Goal: Check status: Check status

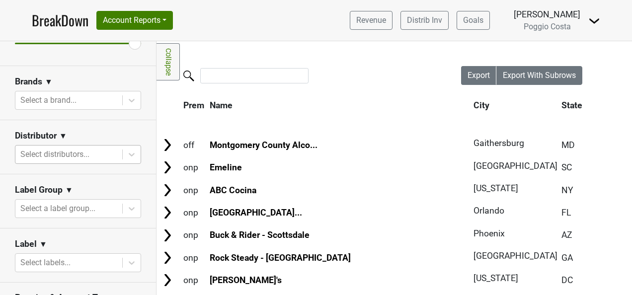
scroll to position [149, 0]
click at [100, 154] on div at bounding box center [68, 154] width 97 height 14
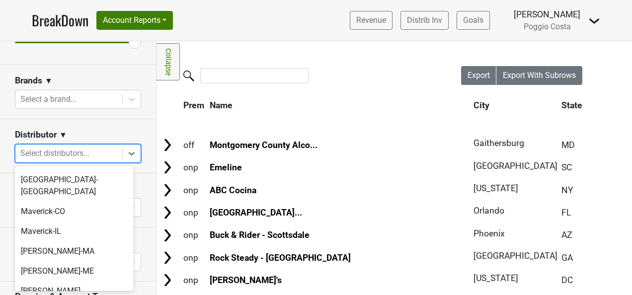
scroll to position [398, 0]
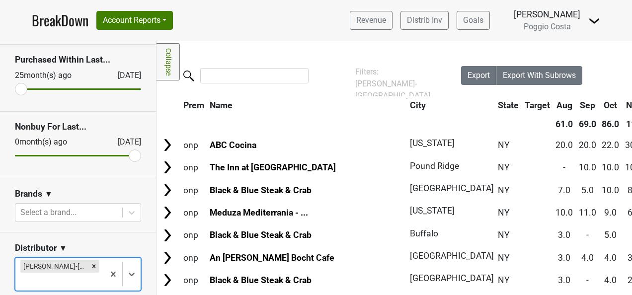
scroll to position [0, 0]
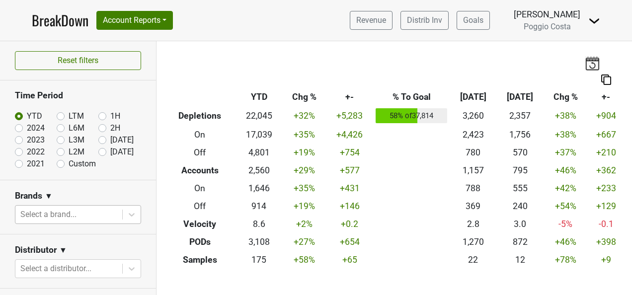
click at [83, 217] on div at bounding box center [68, 215] width 97 height 14
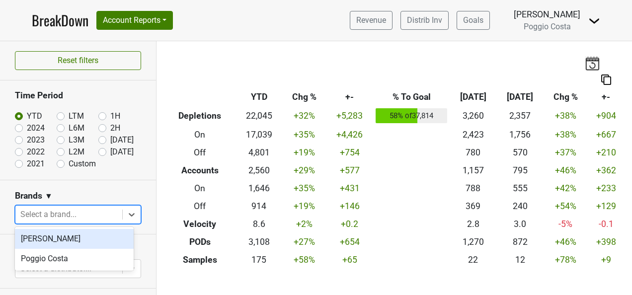
click at [86, 182] on section "Brands ▼ option [PERSON_NAME] focused, 1 of 2. 2 results available. Use Up and …" at bounding box center [78, 207] width 156 height 54
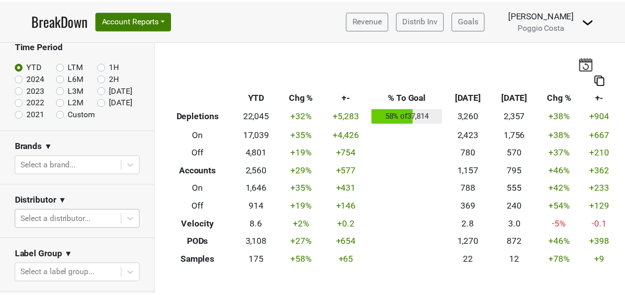
scroll to position [85, 0]
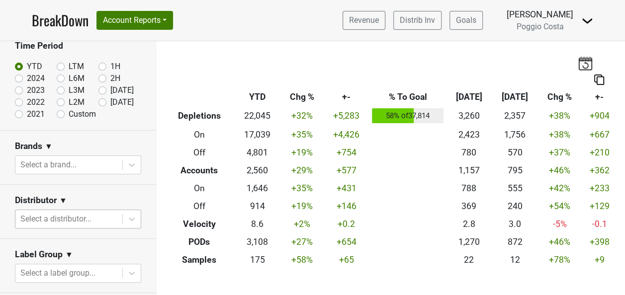
click at [100, 218] on body "BreakDown Account Reports SuperRanker Map Award Progress Chain Compliance CRM N…" at bounding box center [312, 147] width 625 height 295
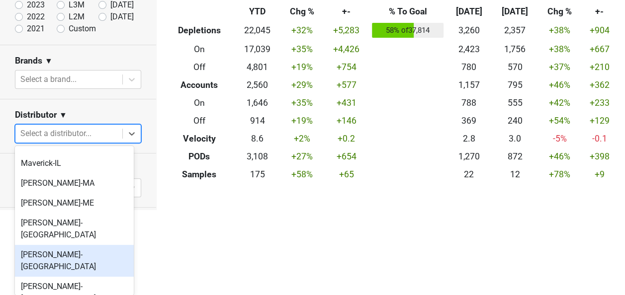
scroll to position [398, 0]
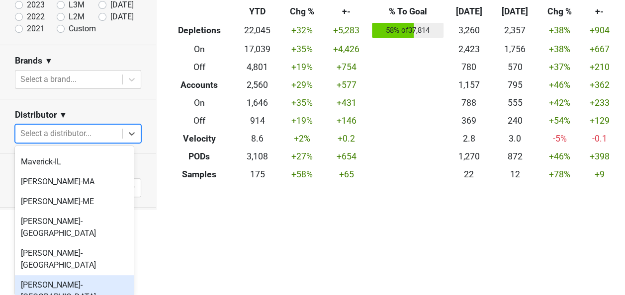
click at [87, 275] on div "[PERSON_NAME]-[GEOGRAPHIC_DATA]" at bounding box center [74, 291] width 119 height 32
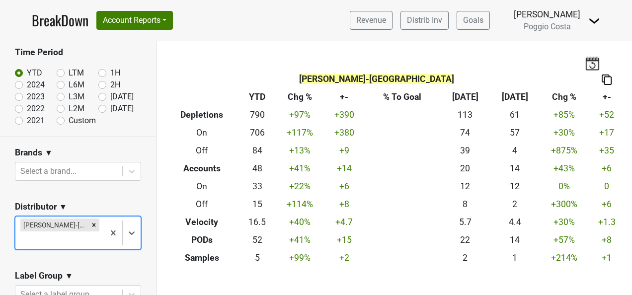
scroll to position [0, 0]
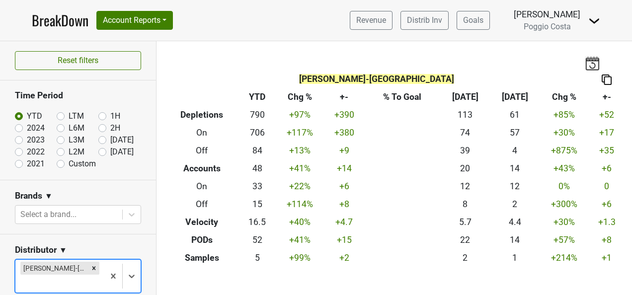
click at [110, 139] on label "[DATE]" at bounding box center [121, 140] width 23 height 12
click at [98, 139] on input "[DATE]" at bounding box center [118, 139] width 40 height 10
radio input "true"
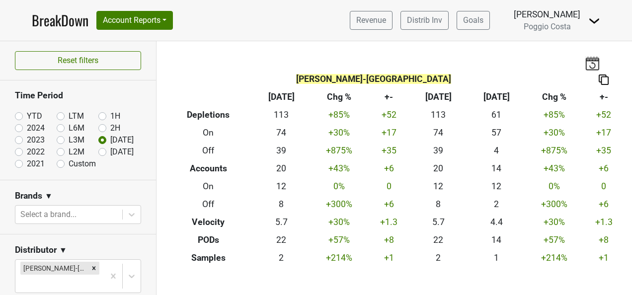
click at [110, 151] on label "[DATE]" at bounding box center [121, 152] width 23 height 12
click at [98, 151] on input "[DATE]" at bounding box center [118, 151] width 40 height 10
radio input "true"
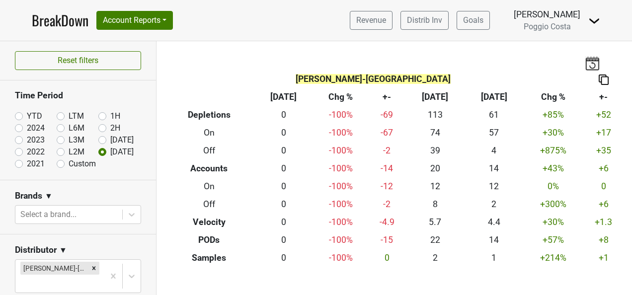
click at [110, 141] on label "[DATE]" at bounding box center [121, 140] width 23 height 12
click at [98, 141] on input "[DATE]" at bounding box center [118, 139] width 40 height 10
radio input "true"
